Goal: Find specific page/section: Find specific page/section

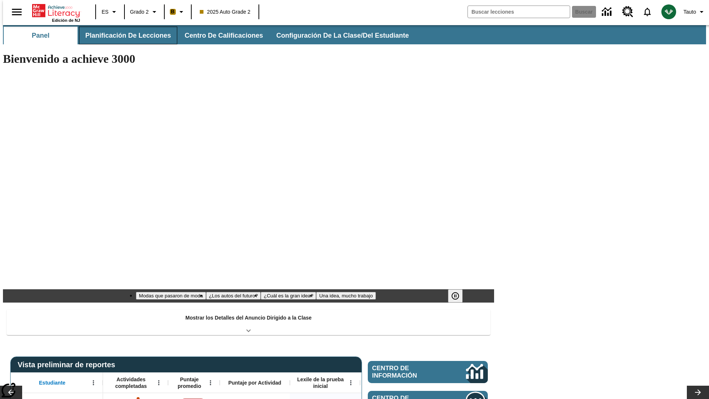
click at [124, 35] on span "Planificación de lecciones" at bounding box center [128, 35] width 86 height 8
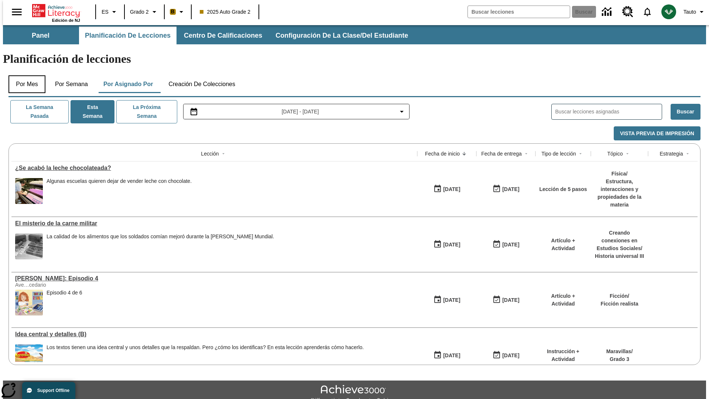
click at [24, 75] on button "Por mes" at bounding box center [26, 84] width 37 height 18
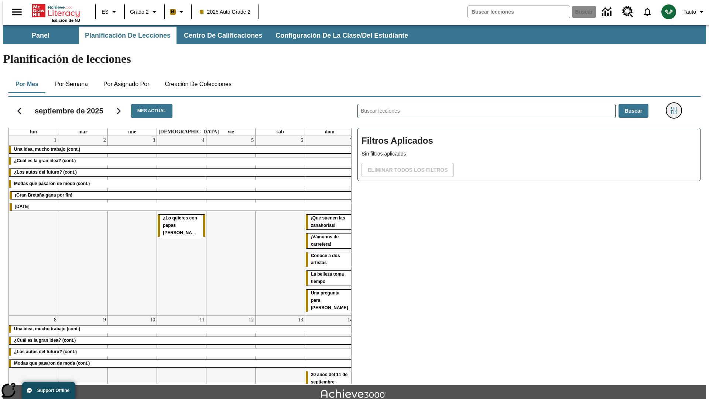
click at [676, 107] on icon "Menú lateral de filtros" at bounding box center [674, 110] width 7 height 7
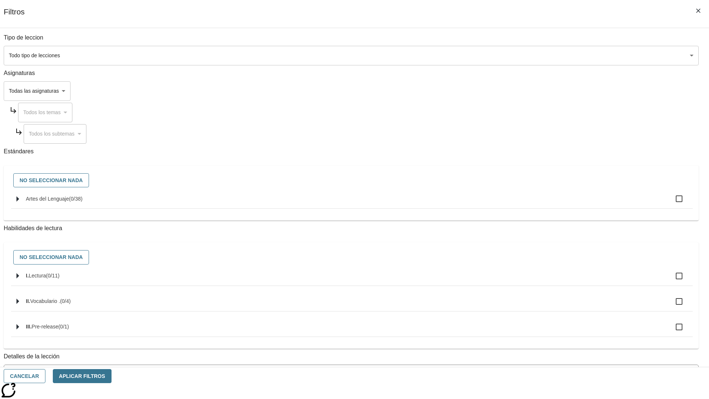
click at [532, 55] on body "[MEDICAL_DATA] al contenido principal Edición de NJ ES Grado 2 B 2025 Auto Grad…" at bounding box center [354, 228] width 703 height 407
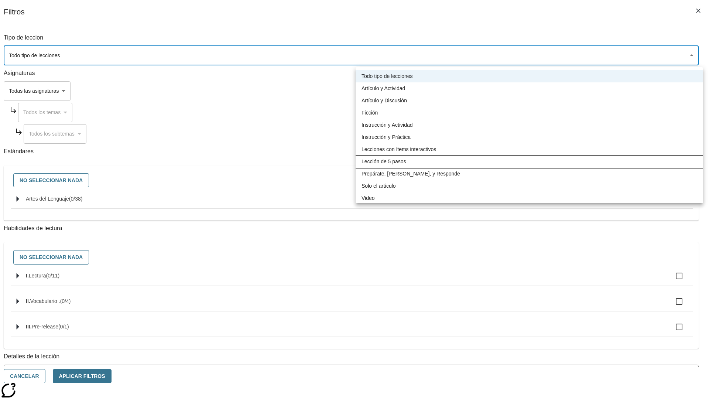
click at [529, 161] on li "Lección de 5 pasos" at bounding box center [530, 162] width 348 height 12
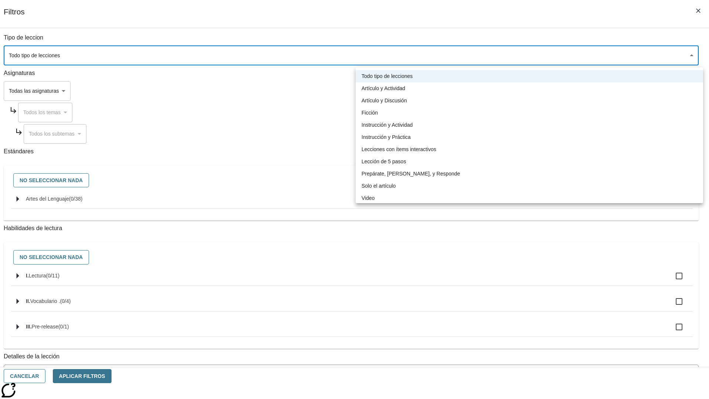
type input "1"
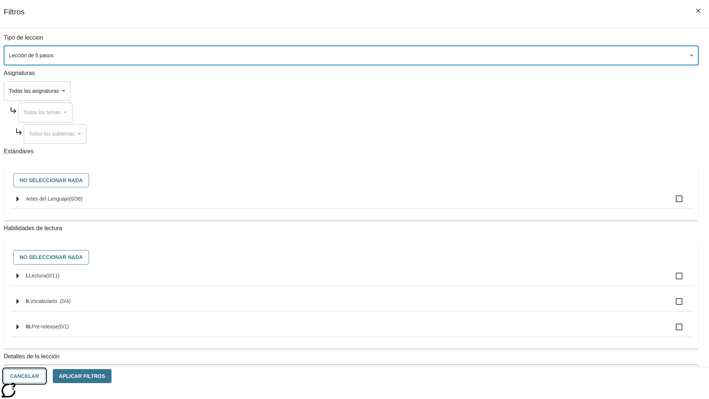
click at [45, 376] on button "Cancelar" at bounding box center [25, 376] width 42 height 14
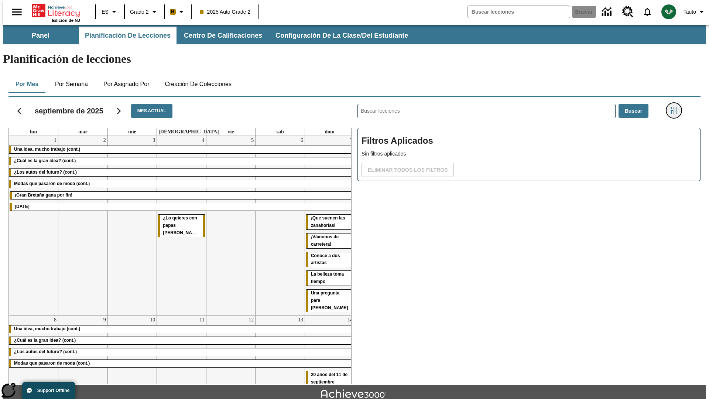
click at [676, 107] on icon "Menú lateral de filtros" at bounding box center [674, 110] width 7 height 7
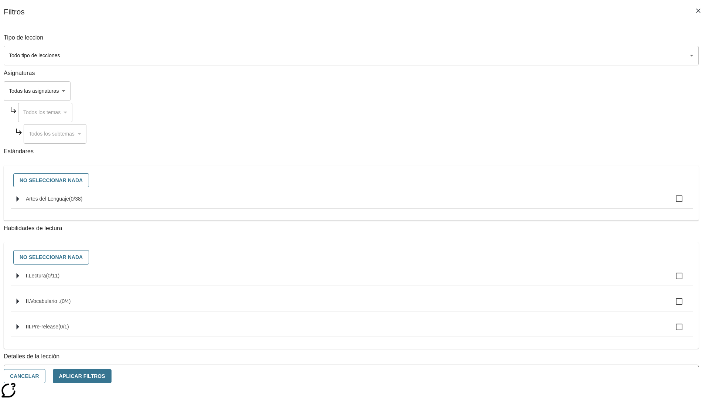
click at [532, 55] on body "[MEDICAL_DATA] al contenido principal Edición de NJ ES Grado 2 B 2025 Auto Grad…" at bounding box center [354, 228] width 703 height 407
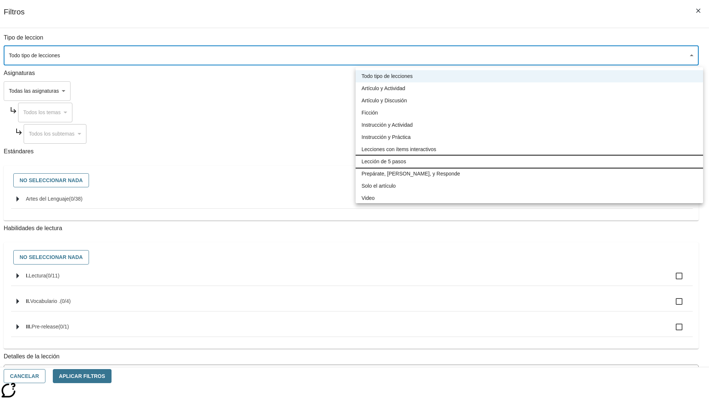
click at [529, 161] on li "Lección de 5 pasos" at bounding box center [530, 162] width 348 height 12
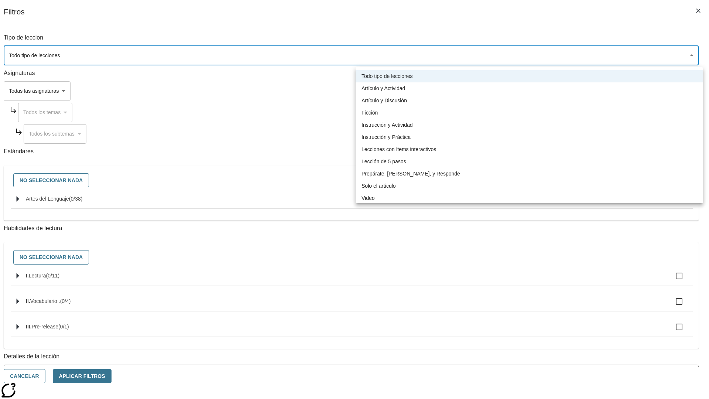
type input "1"
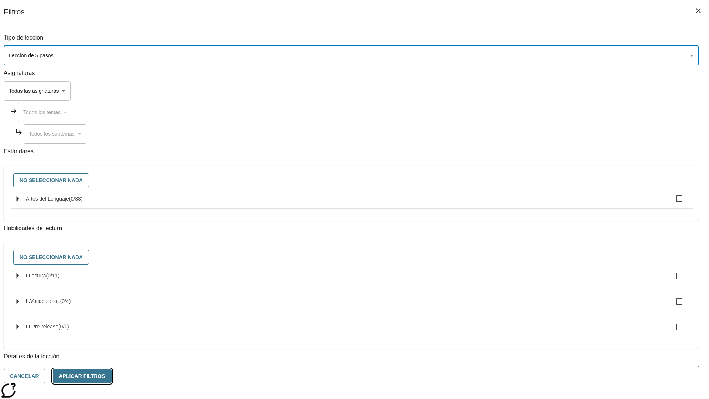
click at [112, 376] on button "Aplicar Filtros" at bounding box center [82, 376] width 59 height 14
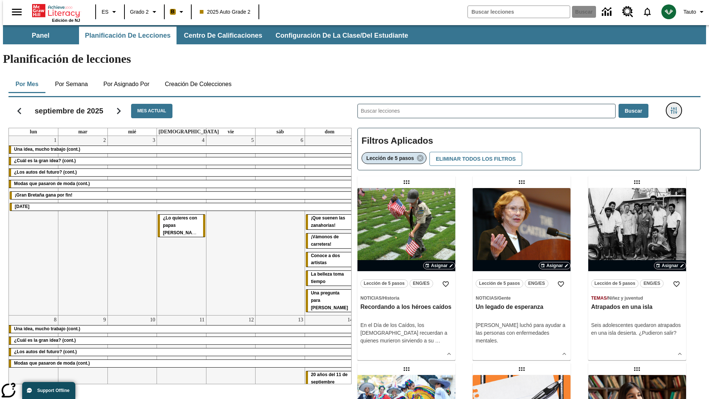
click at [676, 107] on icon "Menú lateral de filtros" at bounding box center [674, 110] width 7 height 7
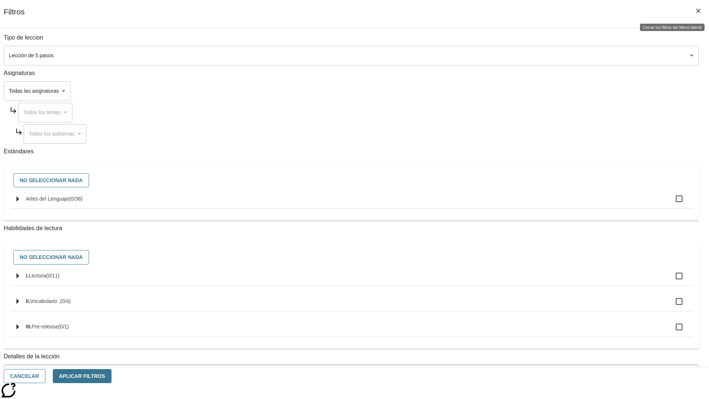
click at [699, 11] on icon "Cerrar los filtros del Menú lateral" at bounding box center [698, 10] width 4 height 4
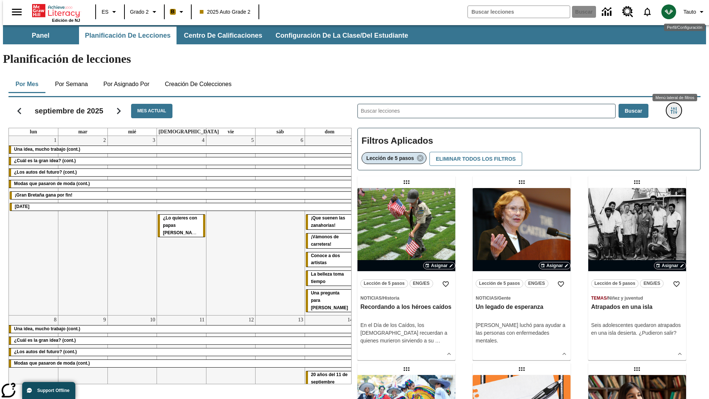
click at [676, 107] on icon "Menú lateral de filtros" at bounding box center [674, 110] width 7 height 7
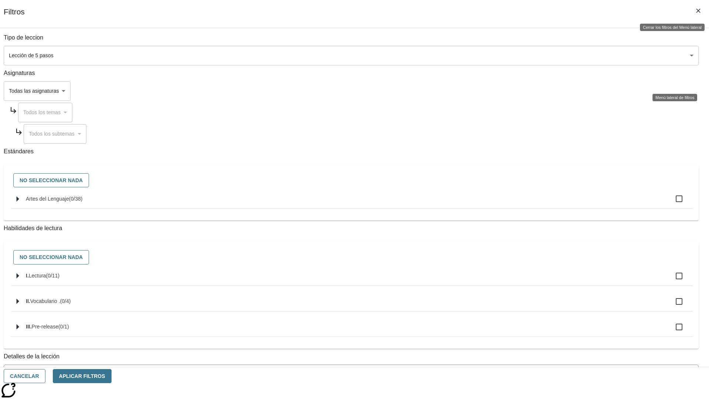
click at [699, 11] on icon "Cerrar los filtros del Menú lateral" at bounding box center [698, 10] width 4 height 4
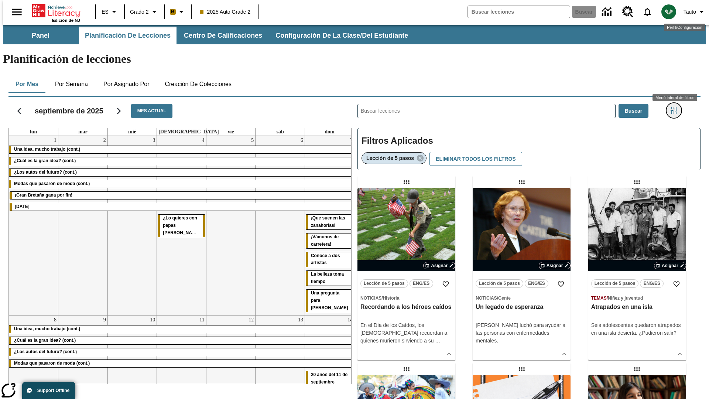
click at [676, 107] on icon "Menú lateral de filtros" at bounding box center [674, 110] width 7 height 7
